Goal: Task Accomplishment & Management: Manage account settings

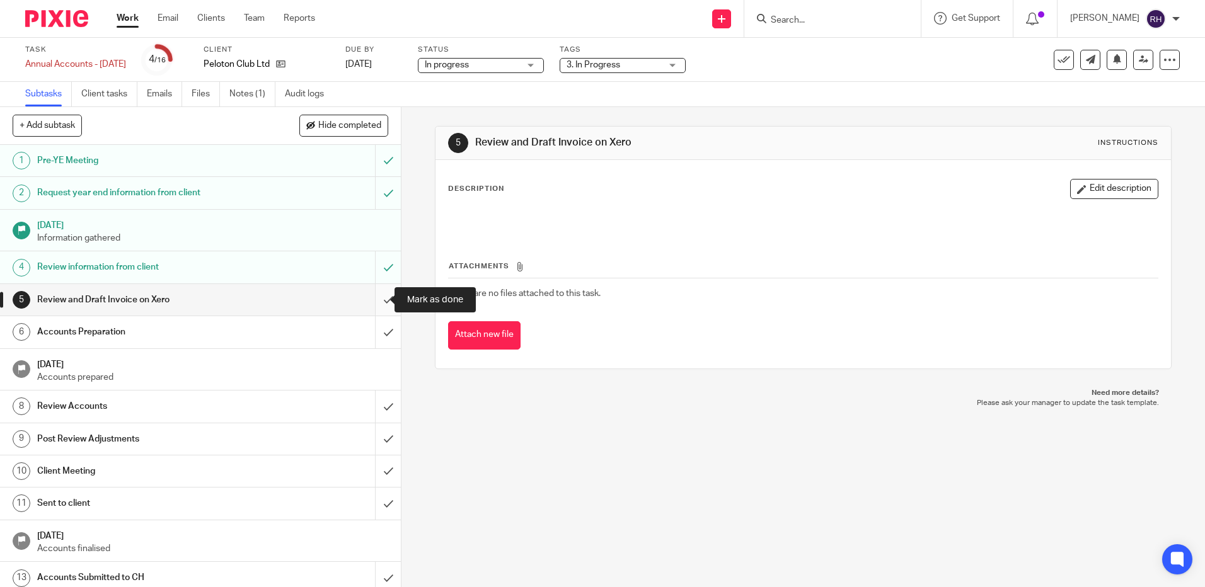
click at [373, 299] on input "submit" at bounding box center [200, 300] width 401 height 32
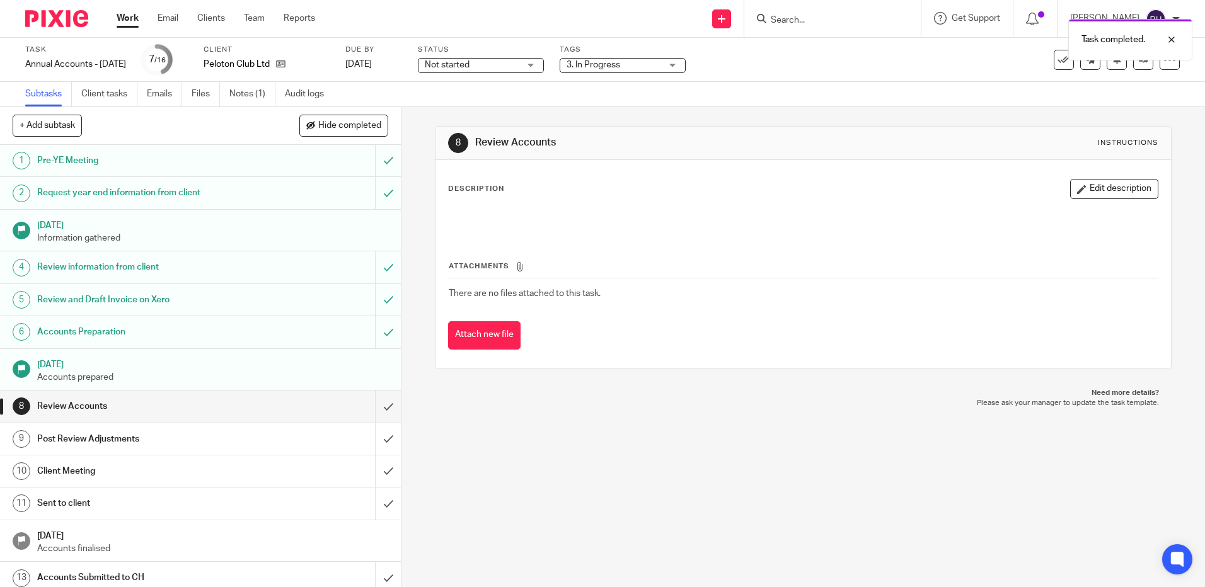
click at [544, 65] on div "Not started Not started" at bounding box center [481, 65] width 126 height 15
click at [500, 107] on li "In progress" at bounding box center [506, 111] width 125 height 26
click at [661, 62] on span "3. In Progress" at bounding box center [614, 65] width 95 height 13
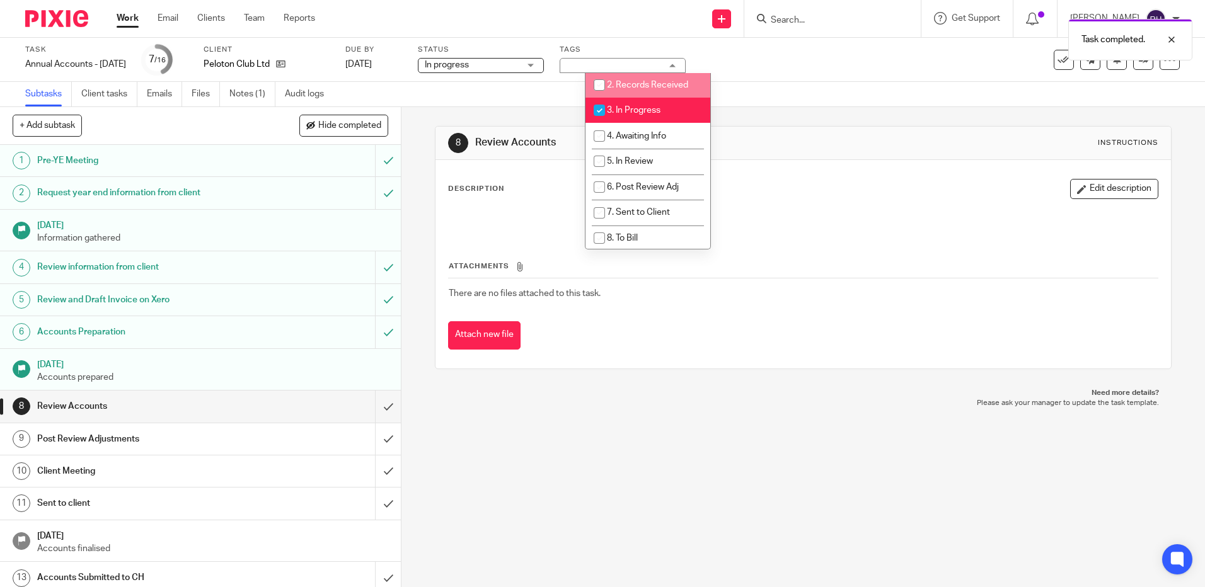
scroll to position [70, 0]
click at [594, 99] on input "checkbox" at bounding box center [599, 105] width 24 height 24
checkbox input "false"
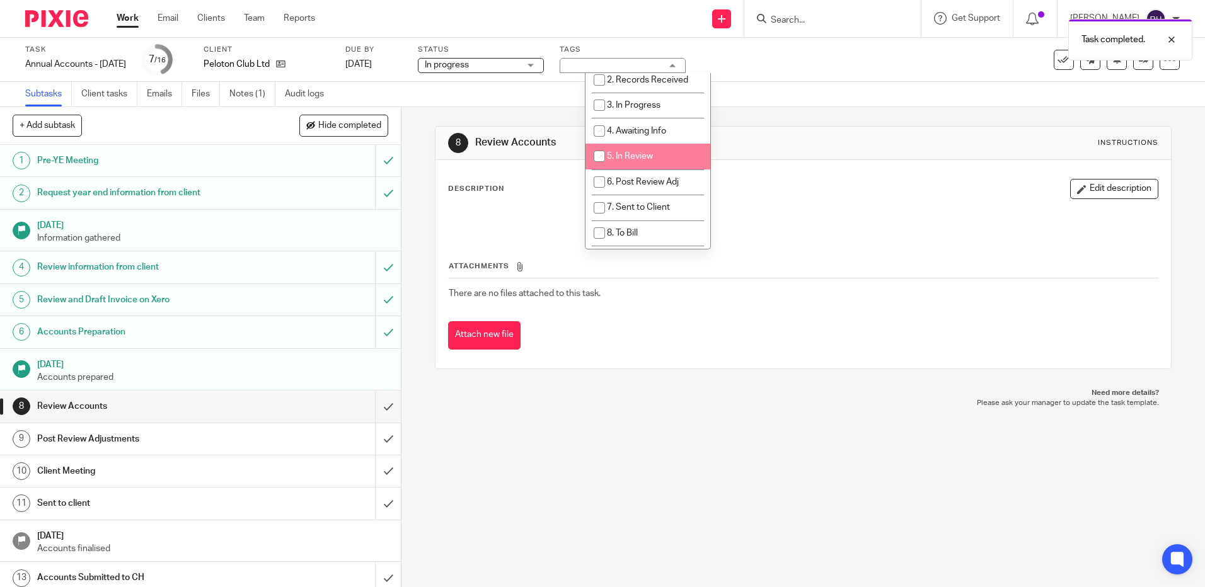
click at [601, 155] on input "checkbox" at bounding box center [599, 156] width 24 height 24
checkbox input "true"
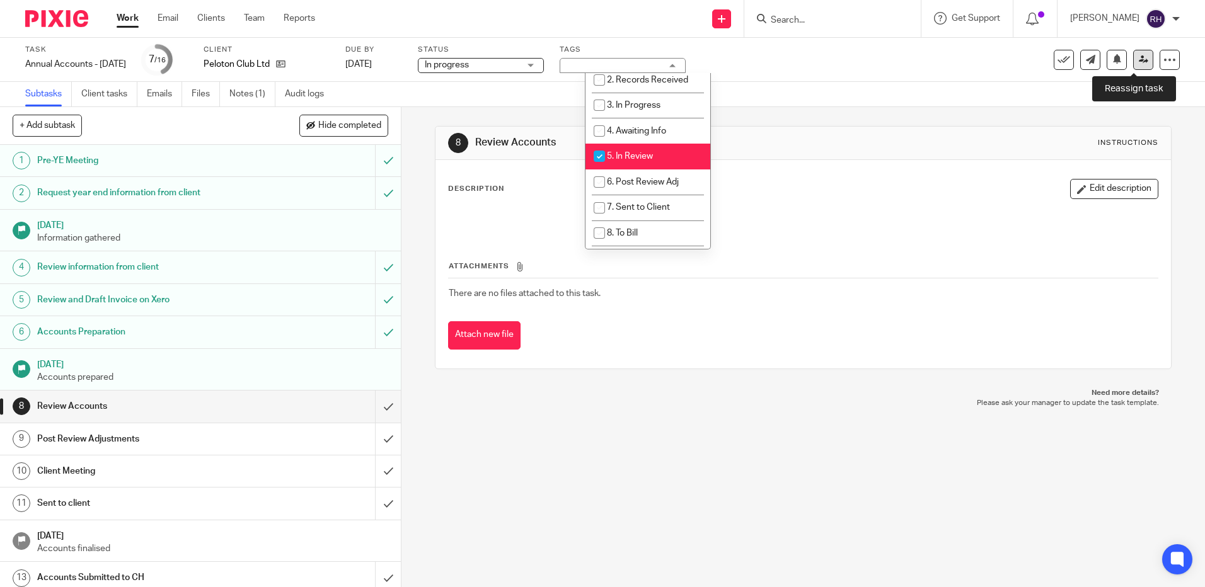
click at [1139, 61] on icon at bounding box center [1143, 59] width 9 height 9
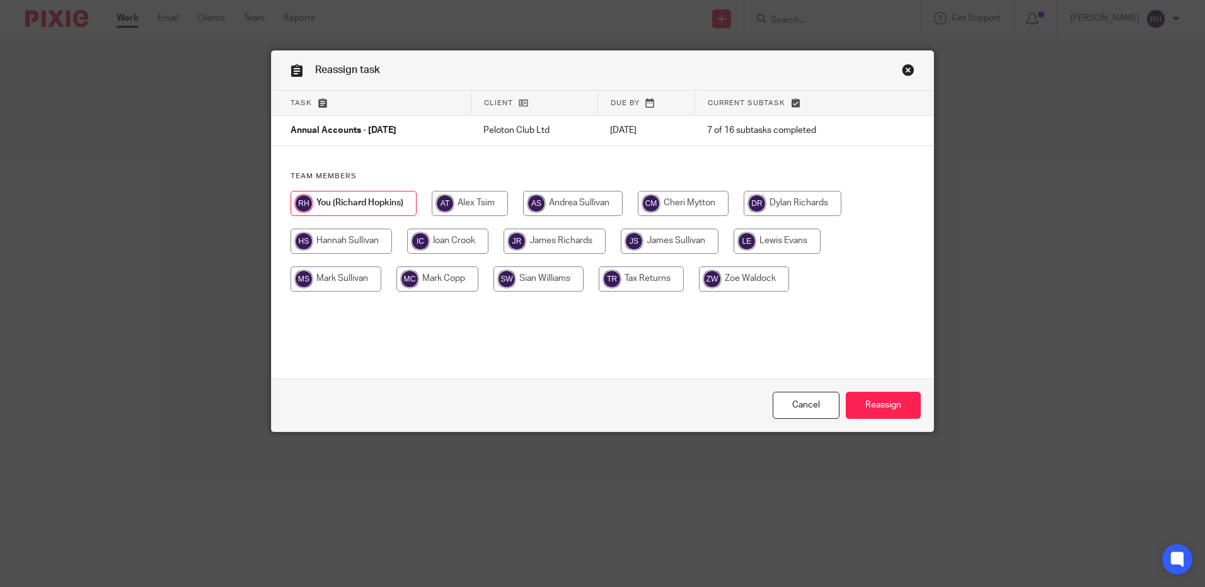
click at [639, 238] on input "radio" at bounding box center [670, 241] width 98 height 25
radio input "true"
click at [866, 398] on input "Reassign" at bounding box center [883, 405] width 75 height 27
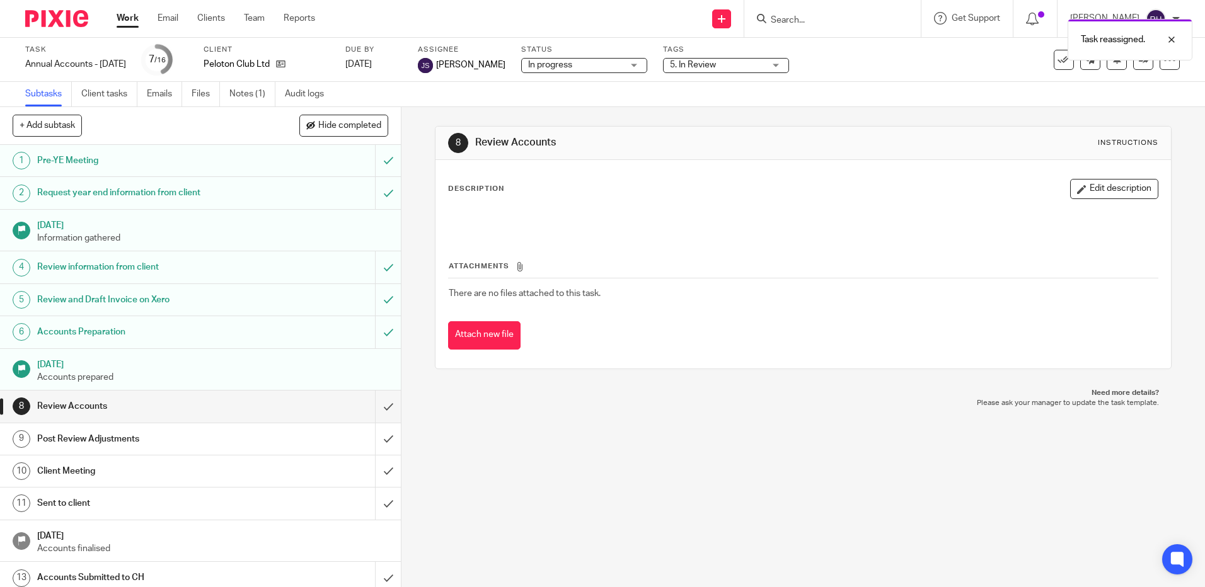
click at [54, 23] on img at bounding box center [56, 18] width 63 height 17
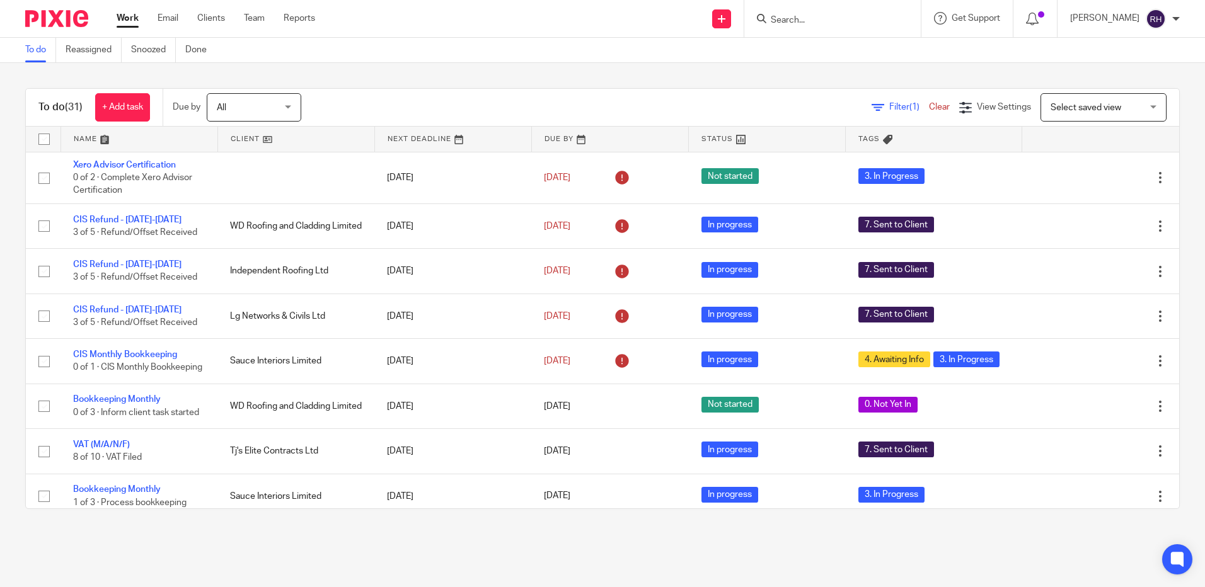
scroll to position [63, 0]
